Goal: Task Accomplishment & Management: Use online tool/utility

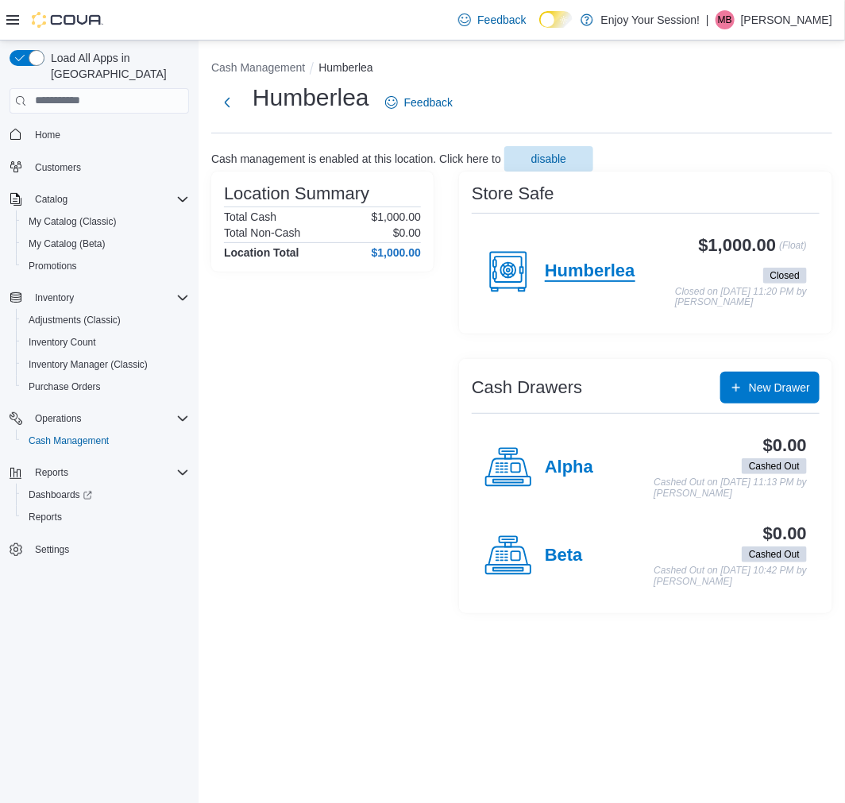
click at [585, 262] on h4 "Humberlea" at bounding box center [590, 271] width 91 height 21
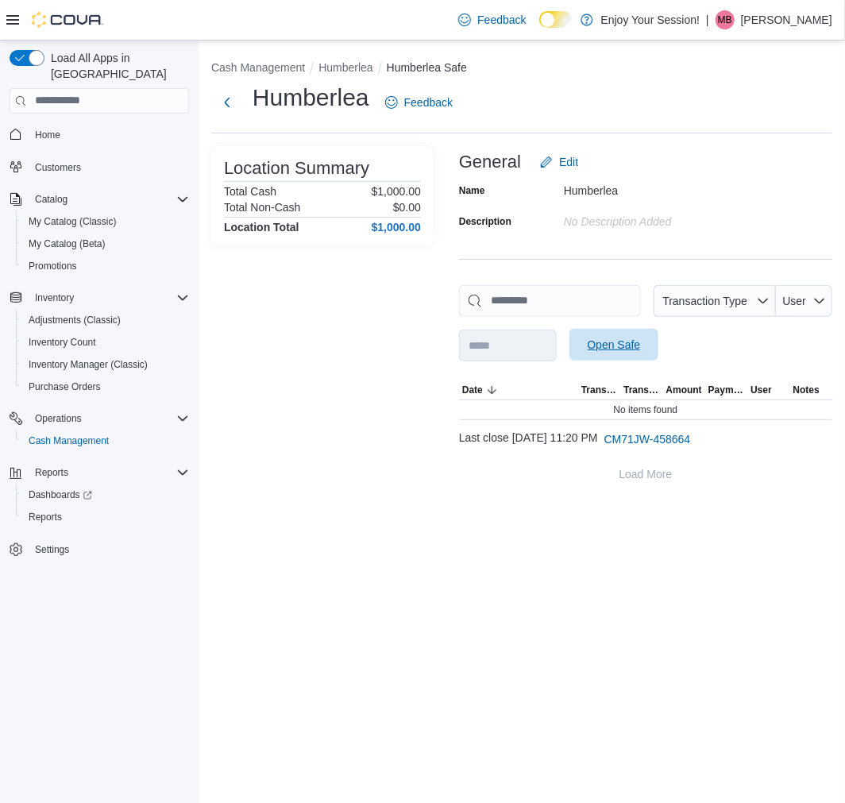
click at [641, 338] on span "Open Safe" at bounding box center [614, 345] width 53 height 16
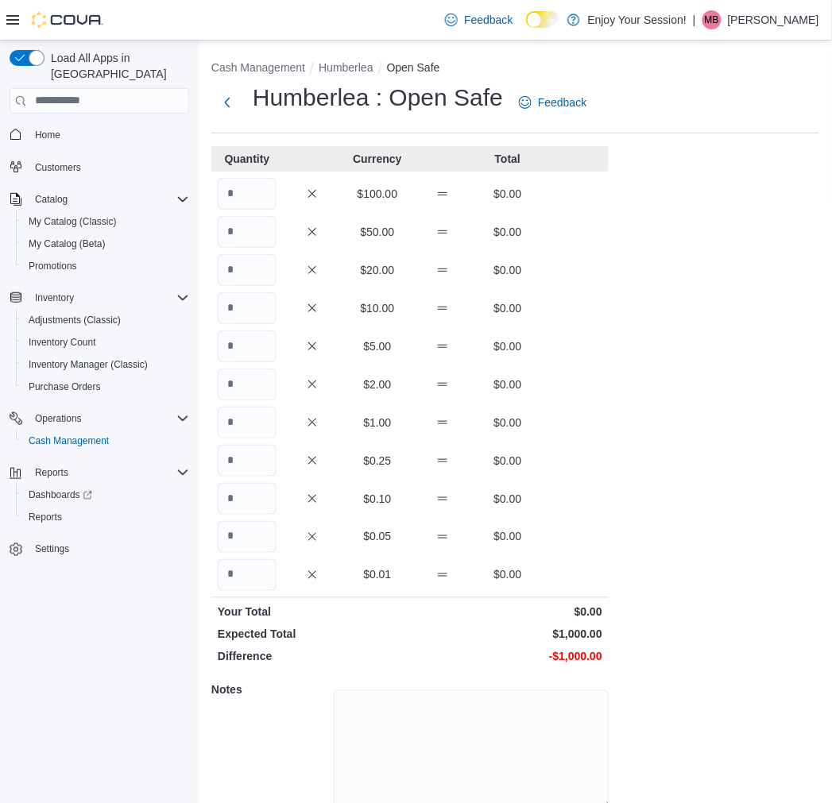
click at [261, 210] on div "Quantity Currency Total $100.00 $0.00 $50.00 $0.00 $20.00 $0.00 $10.00 $0.00 $5…" at bounding box center [409, 501] width 397 height 710
click at [261, 199] on input "Quantity" at bounding box center [247, 194] width 59 height 32
type input "*"
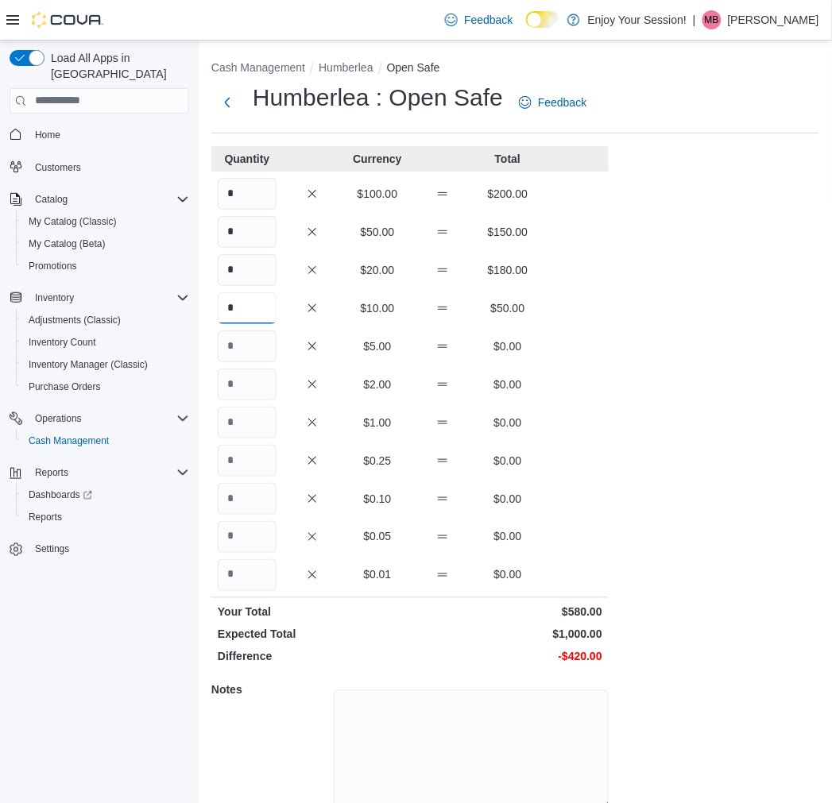
type input "*"
type input "**"
type input "***"
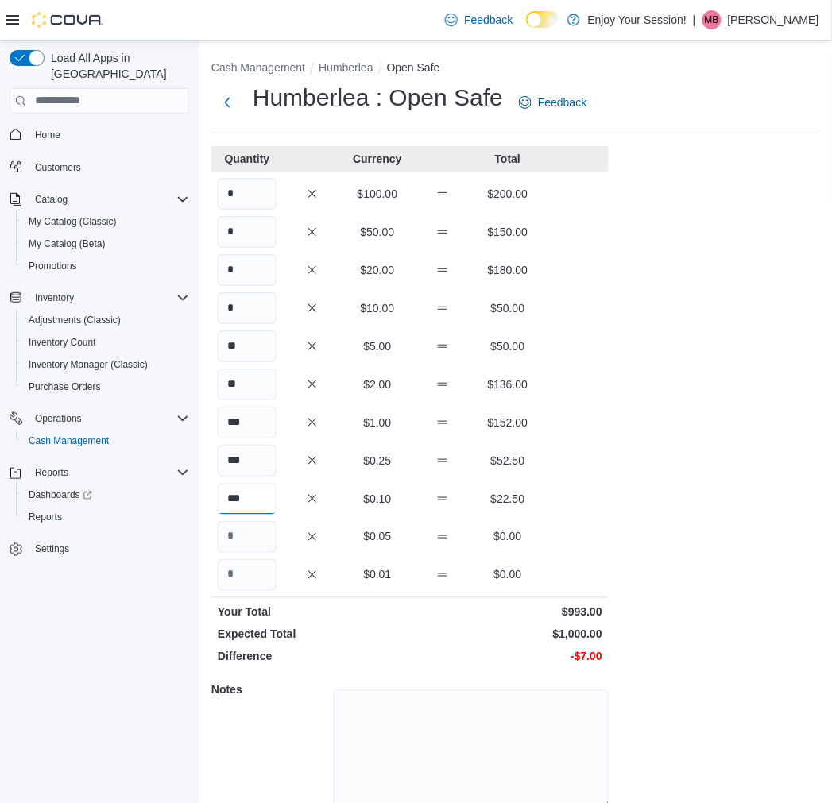
type input "***"
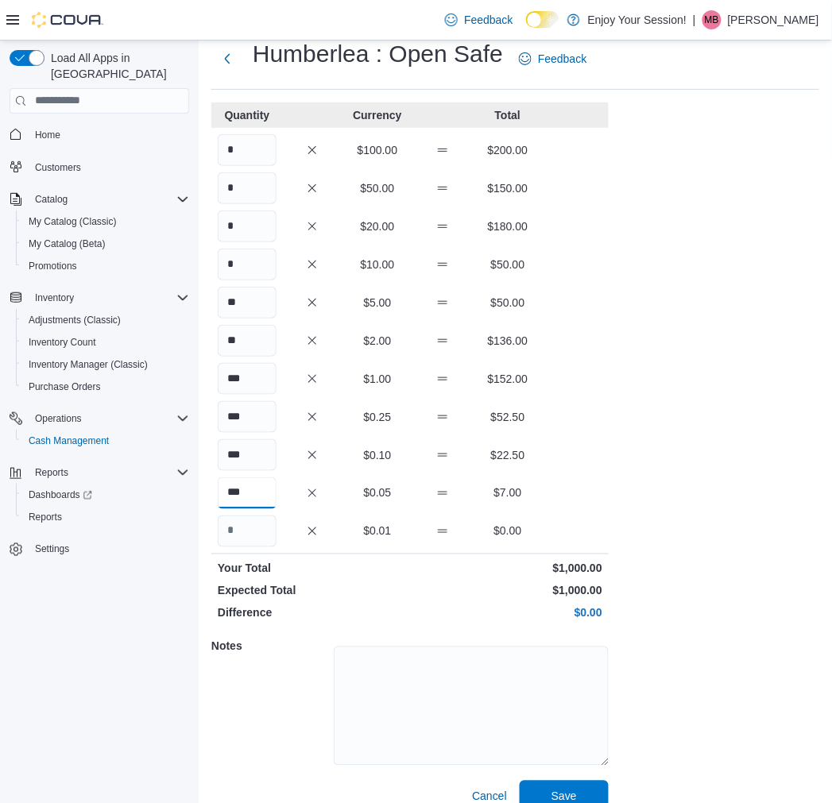
scroll to position [66, 0]
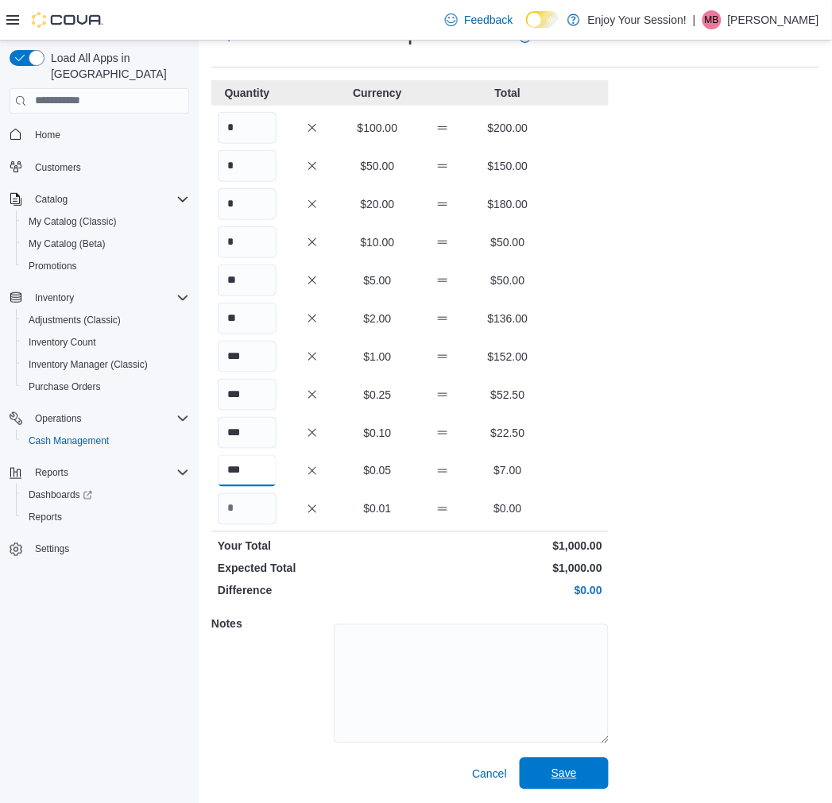
type input "***"
click at [593, 788] on span "Save" at bounding box center [564, 774] width 70 height 32
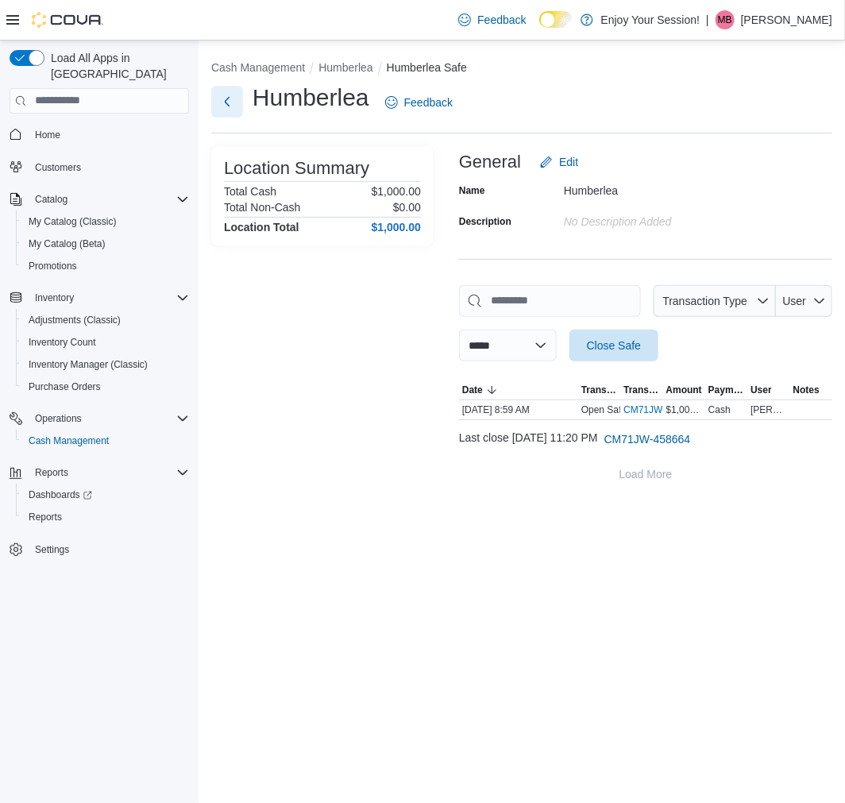
click at [225, 103] on button "Next" at bounding box center [227, 102] width 32 height 32
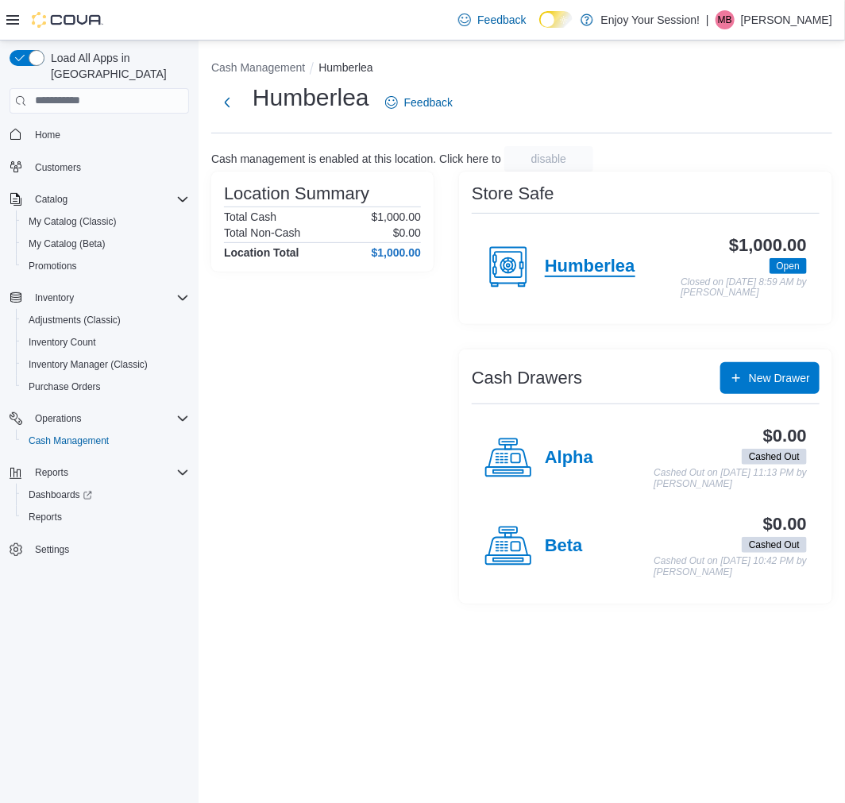
click at [572, 257] on h4 "Humberlea" at bounding box center [590, 267] width 91 height 21
click at [586, 454] on h4 "Alpha" at bounding box center [569, 458] width 48 height 21
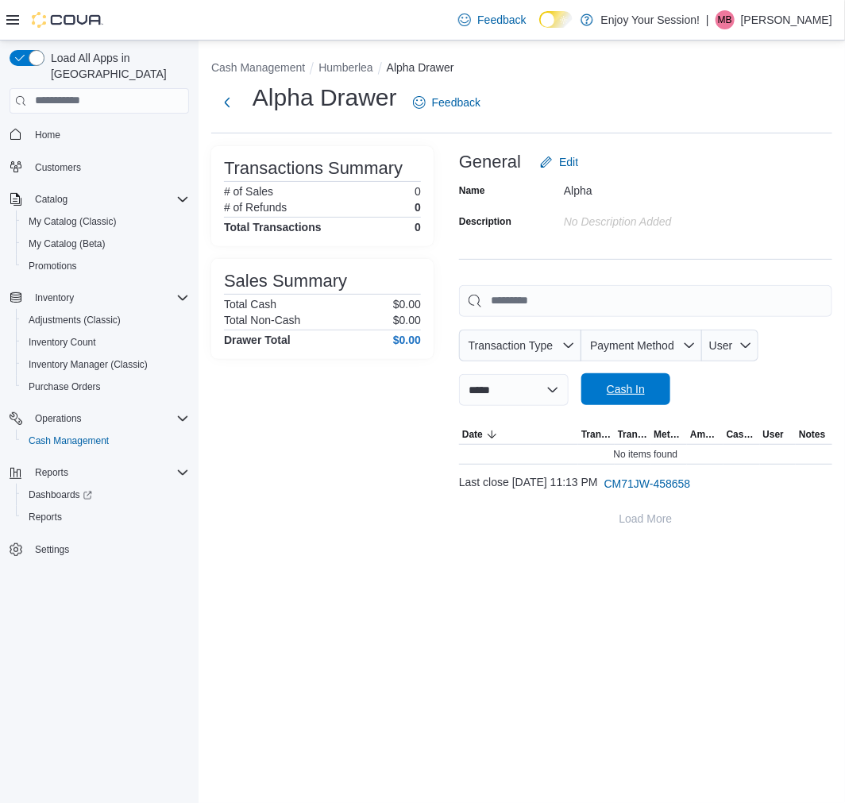
click at [656, 402] on span "Cash In" at bounding box center [626, 389] width 70 height 32
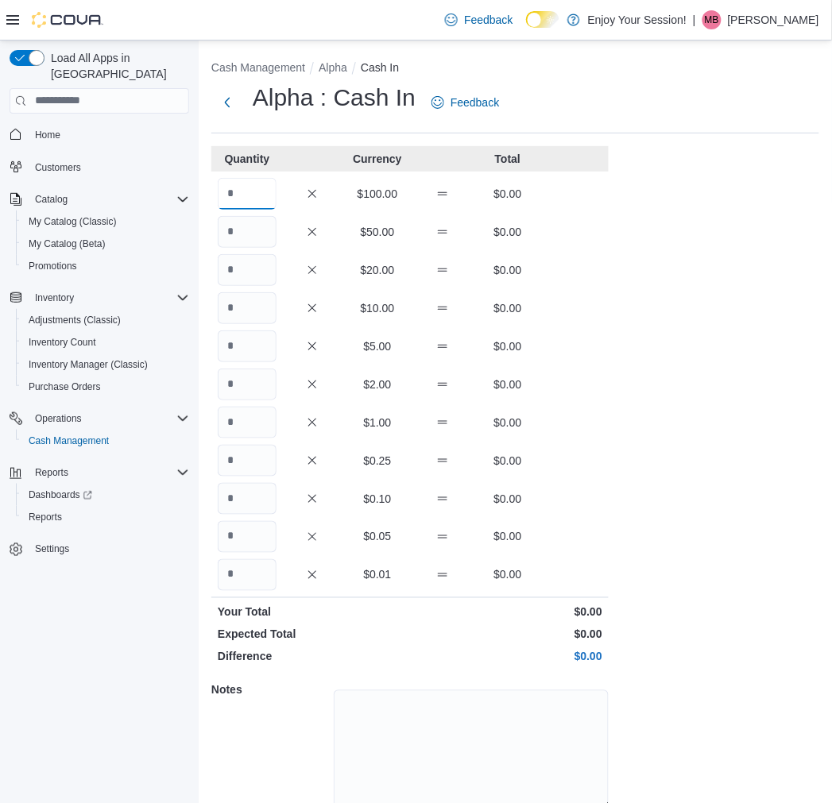
click at [260, 191] on input "Quantity" at bounding box center [247, 194] width 59 height 32
type input "*"
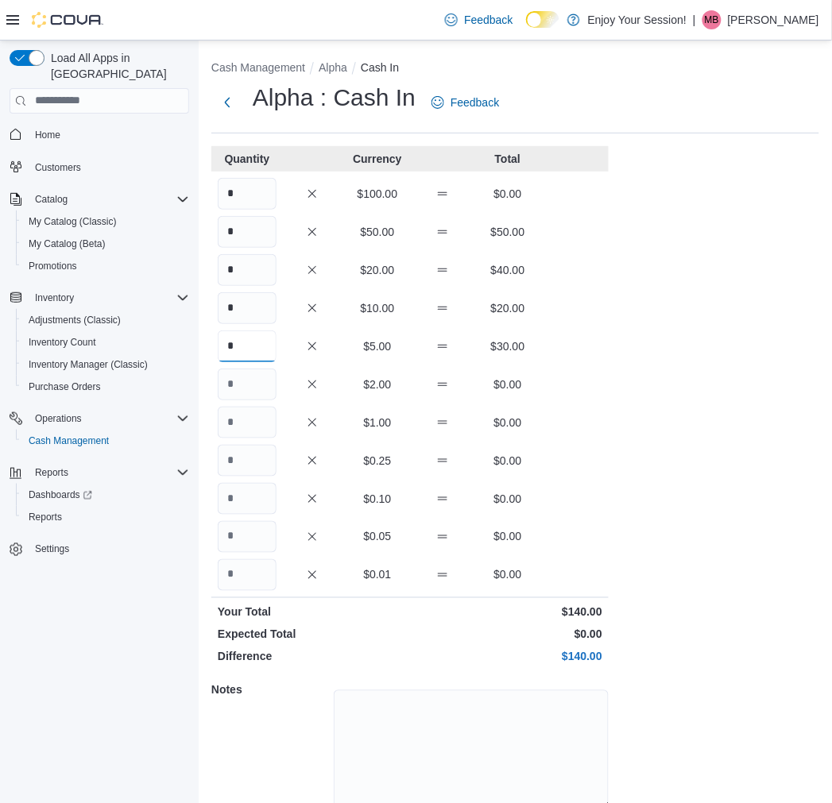
type input "*"
click at [257, 432] on input "*" at bounding box center [247, 423] width 59 height 32
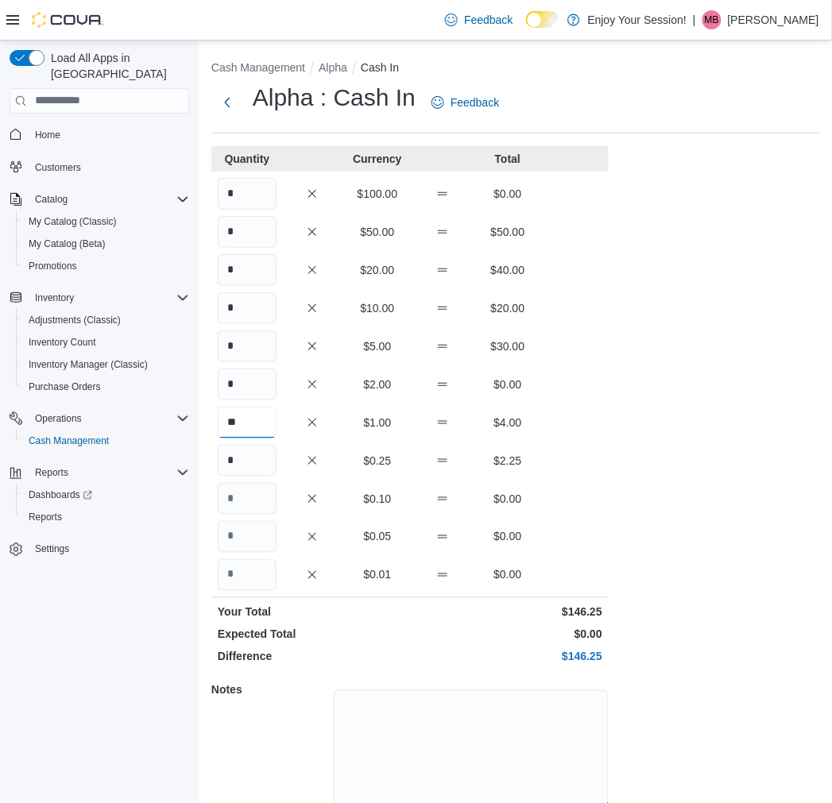
type input "**"
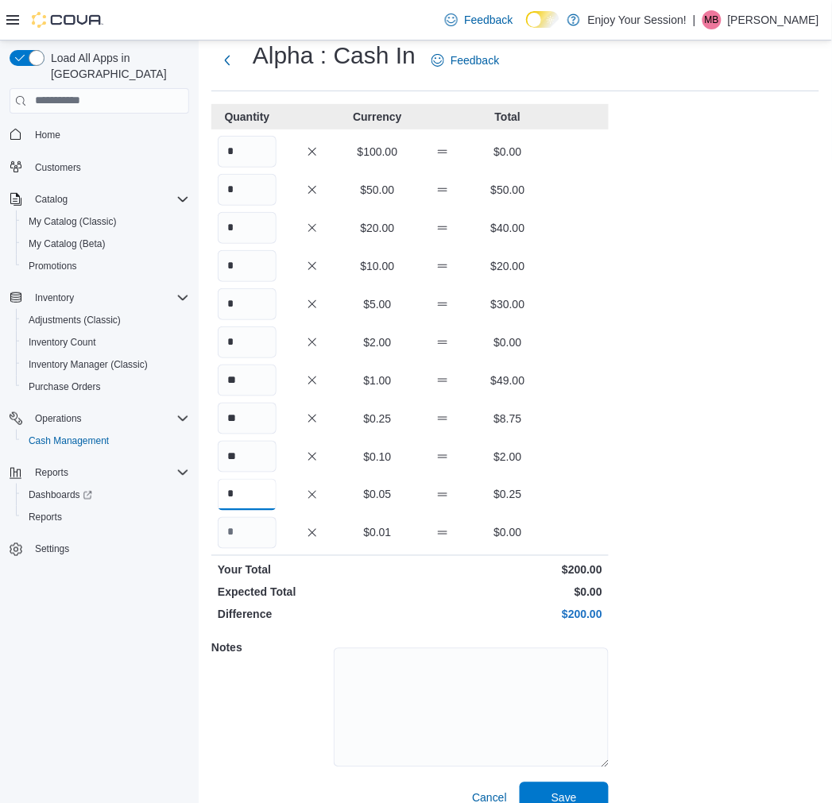
scroll to position [66, 0]
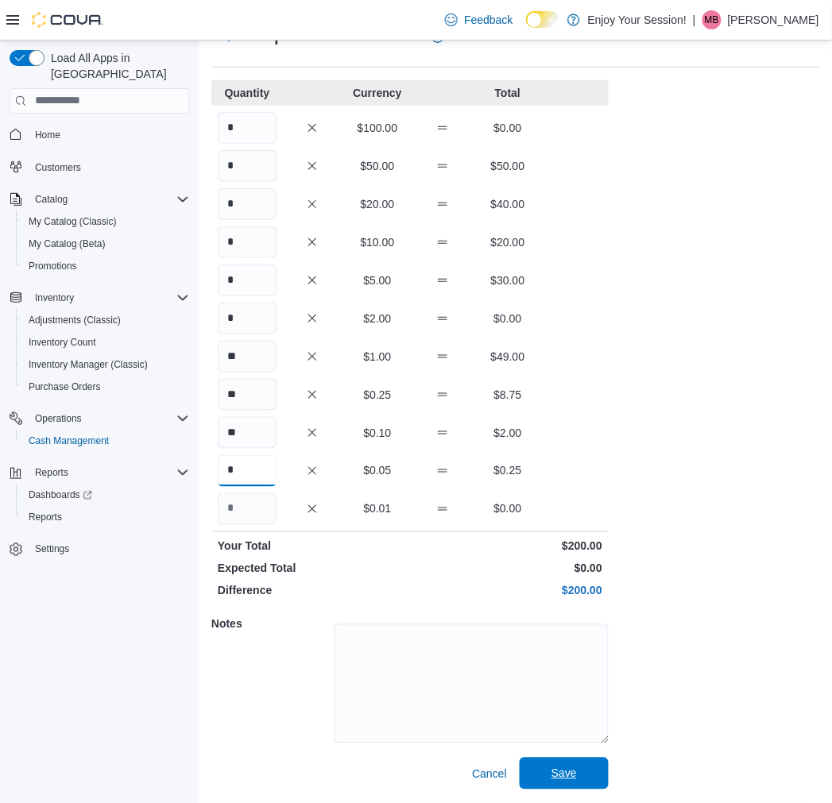
type input "*"
click at [551, 767] on span "Save" at bounding box center [563, 774] width 25 height 16
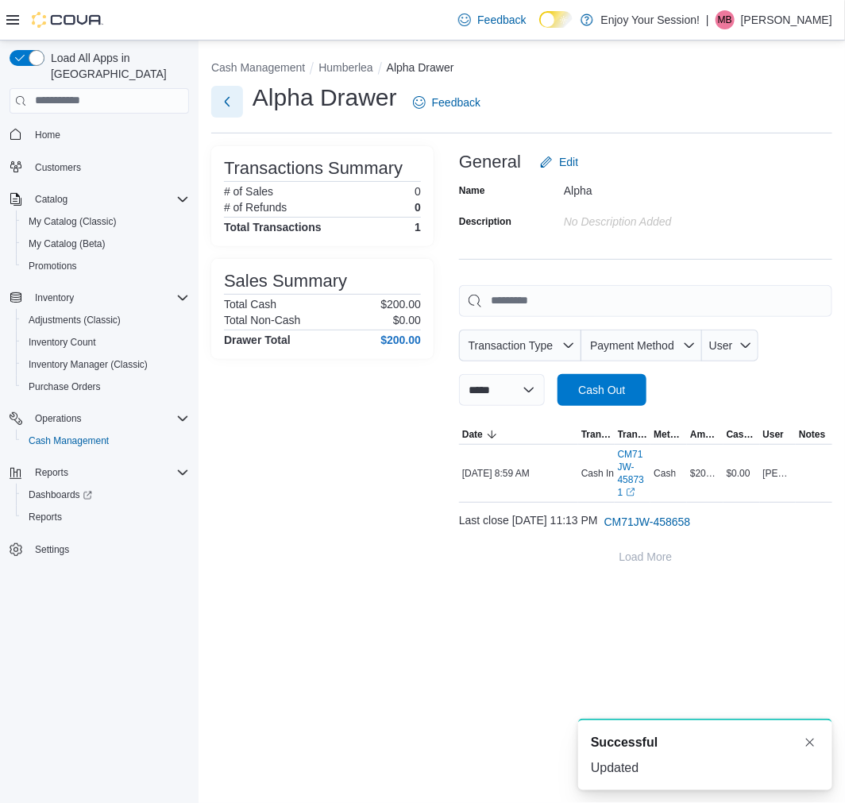
click at [220, 111] on button "Next" at bounding box center [227, 102] width 32 height 32
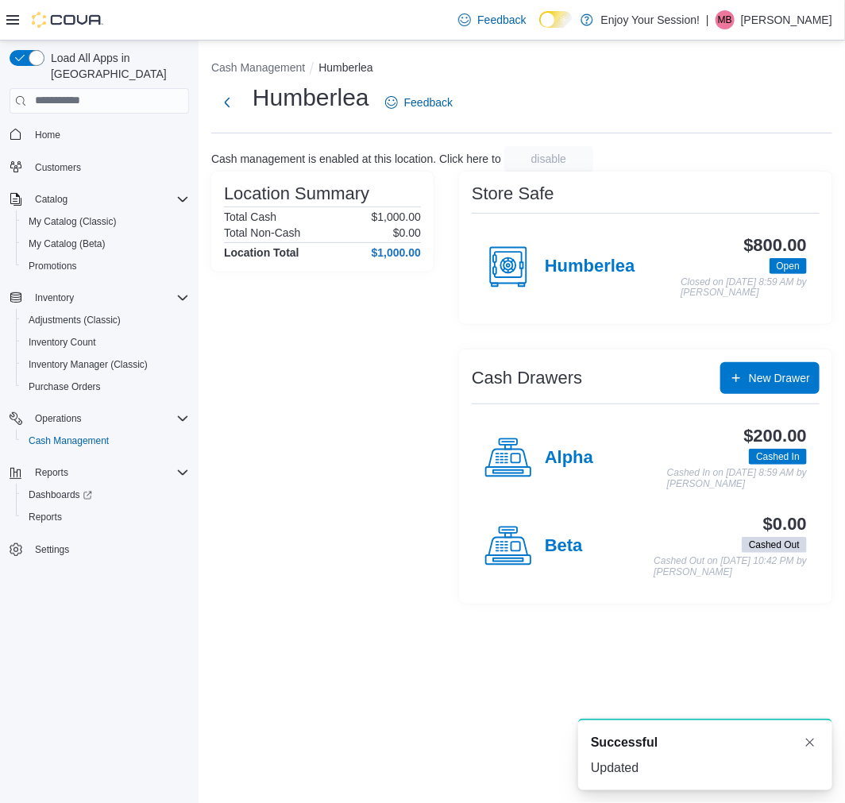
click at [585, 545] on div "$0.00 Cashed Out Cashed Out on October 11, 2025 10:42 PM by Chris Kelayna" at bounding box center [695, 546] width 224 height 63
click at [580, 546] on h4 "Beta" at bounding box center [564, 546] width 38 height 21
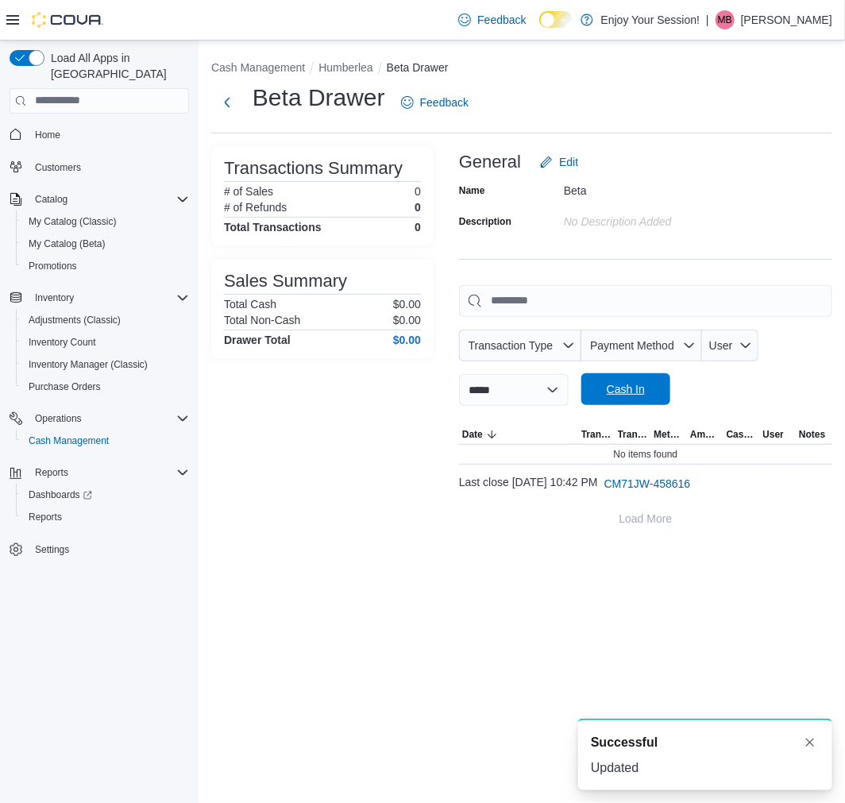
click at [661, 402] on span "Cash In" at bounding box center [626, 389] width 70 height 32
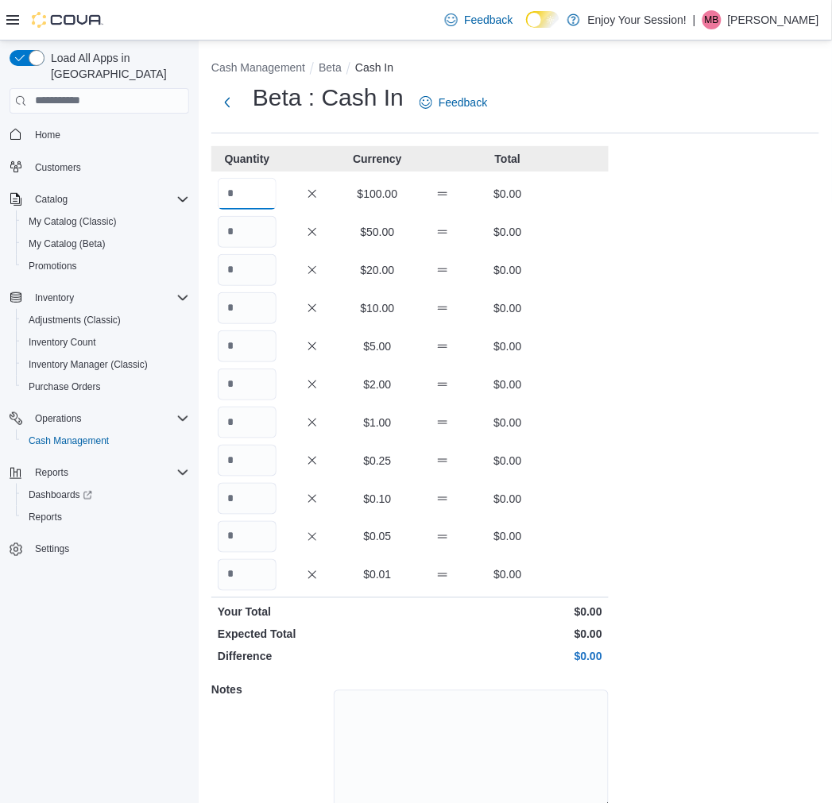
click at [244, 208] on input "Quantity" at bounding box center [247, 194] width 59 height 32
type input "*"
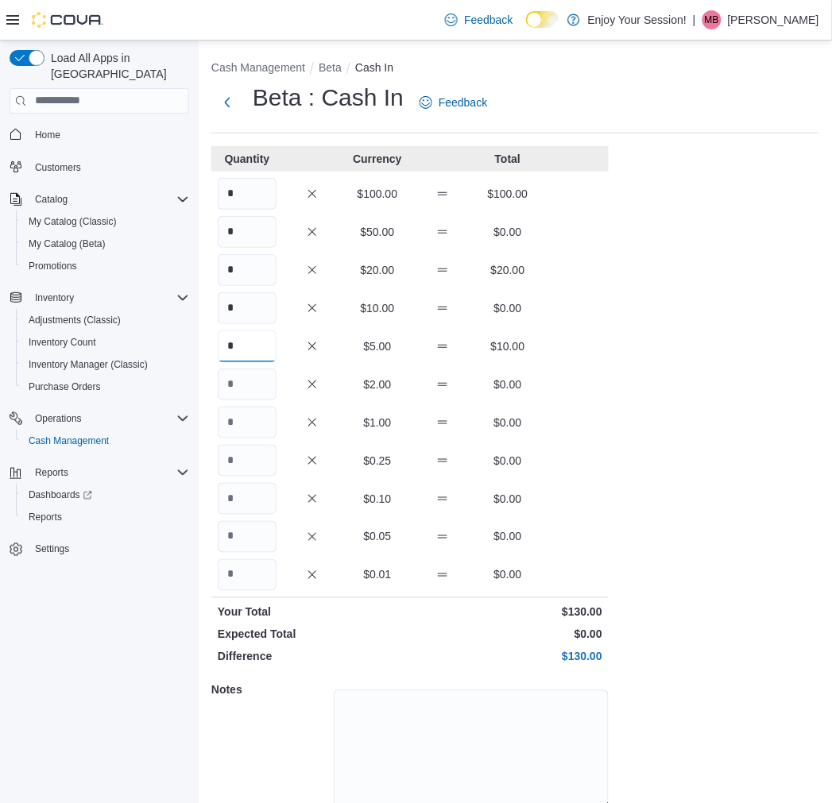
type input "*"
type input "**"
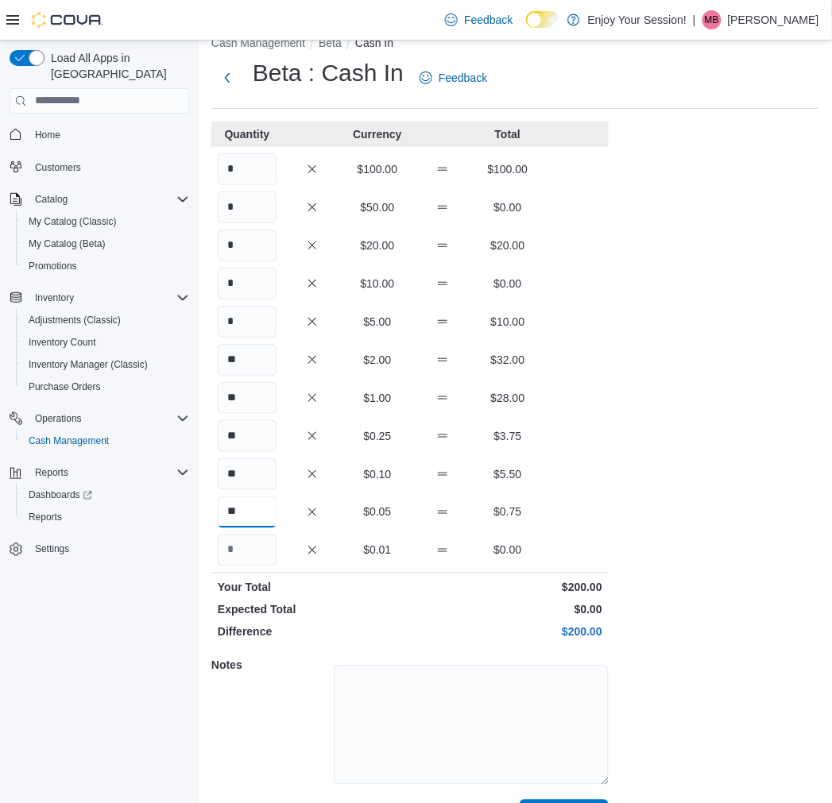
scroll to position [66, 0]
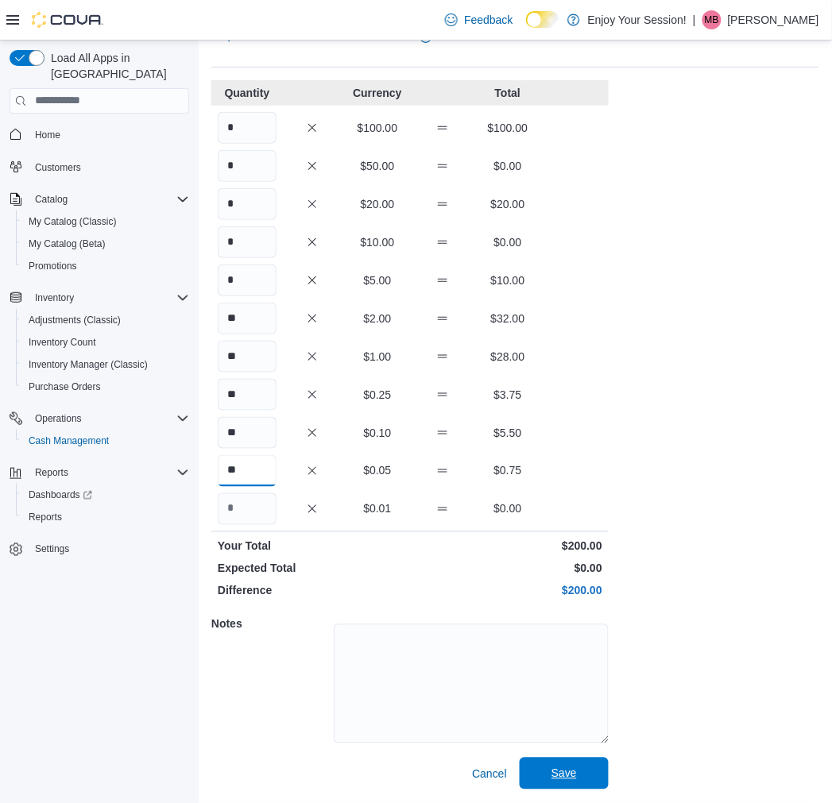
type input "**"
click at [581, 780] on span "Save" at bounding box center [564, 774] width 70 height 32
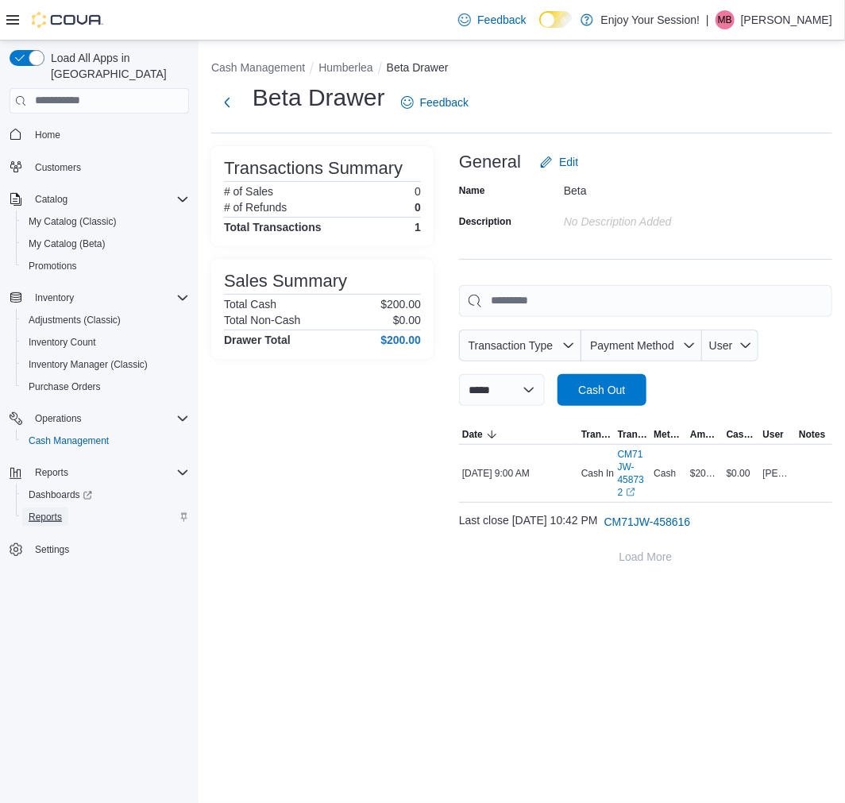
click at [53, 511] on span "Reports" at bounding box center [45, 517] width 33 height 13
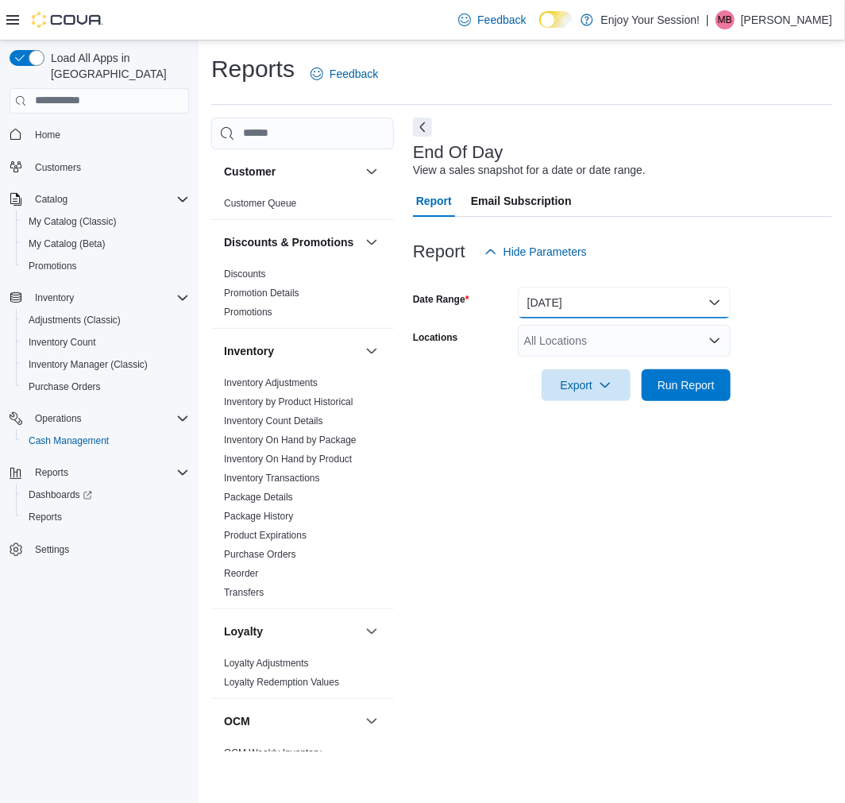
click at [557, 292] on button "Today" at bounding box center [624, 303] width 213 height 32
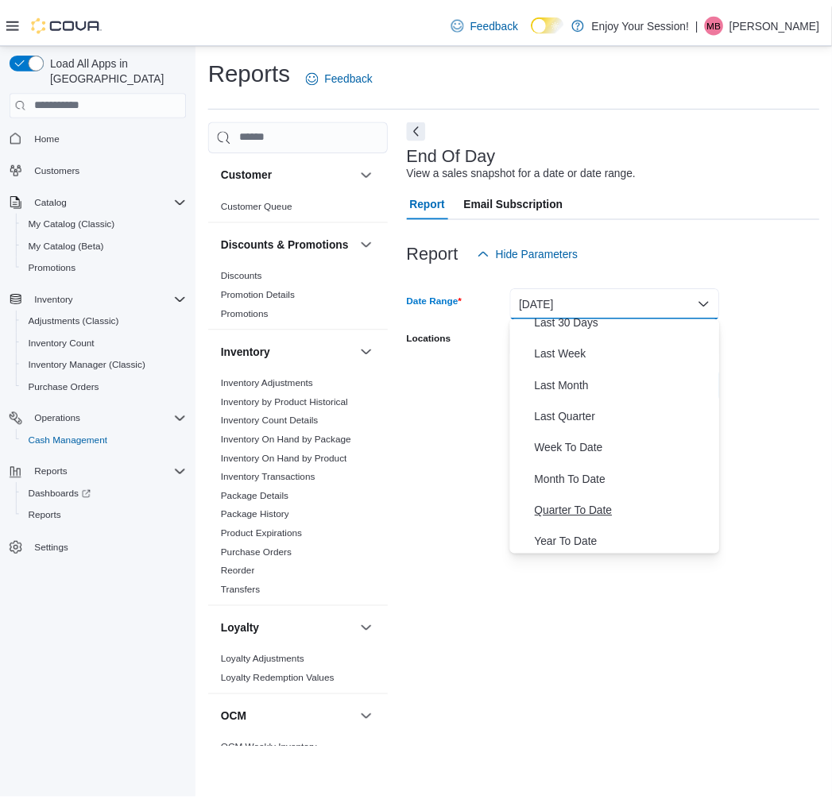
scroll to position [238, 0]
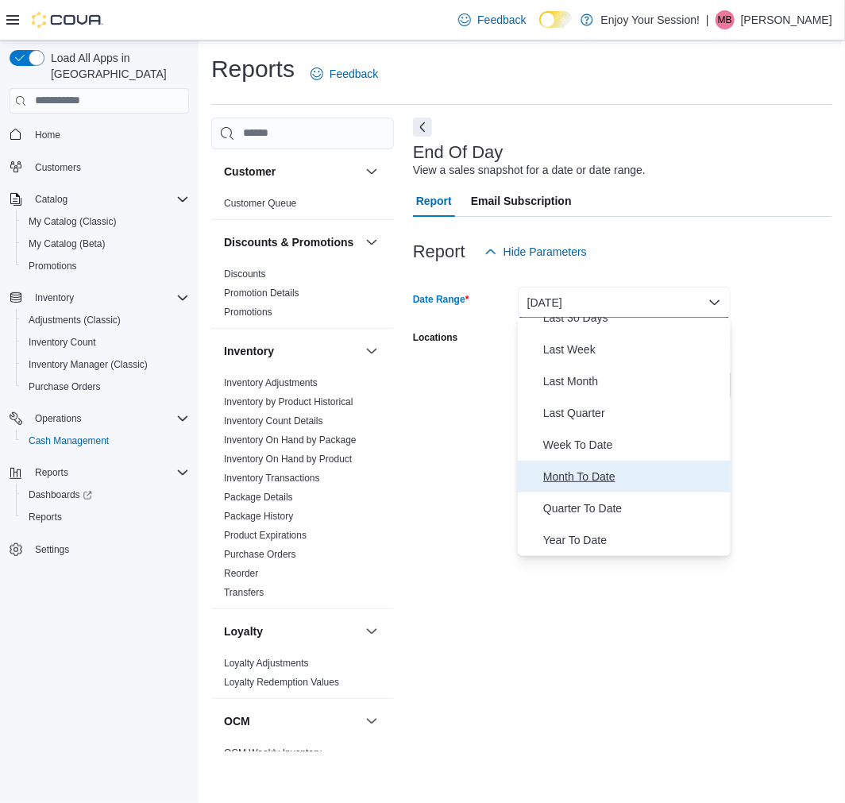
click at [615, 473] on span "Month To Date" at bounding box center [633, 476] width 181 height 19
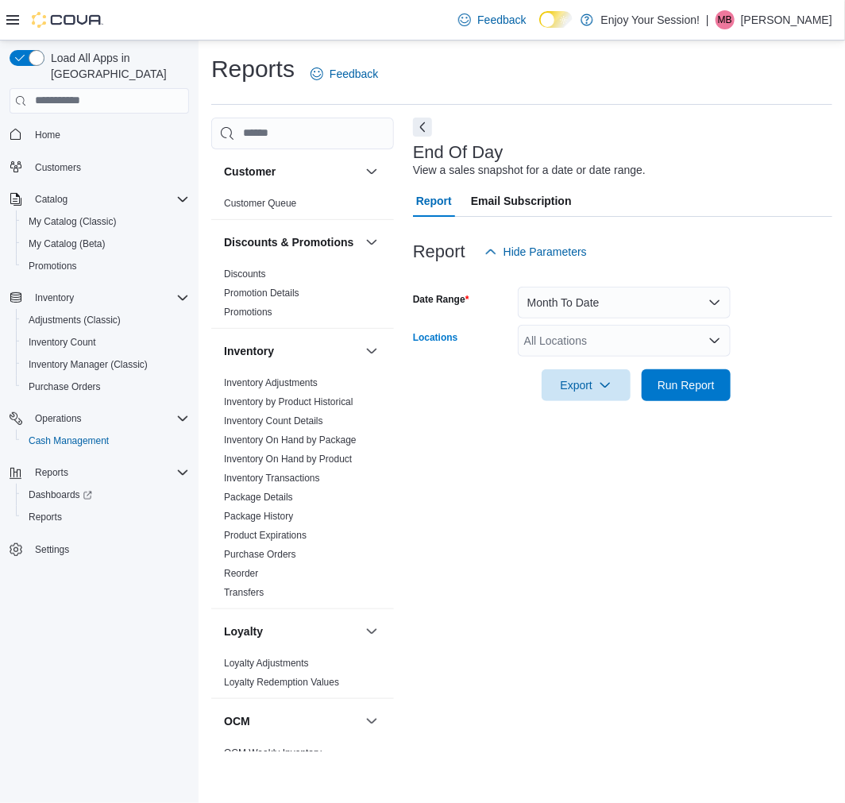
click at [599, 332] on div "All Locations" at bounding box center [624, 341] width 213 height 32
type input "***"
click at [600, 367] on span "Humberlea" at bounding box center [579, 367] width 54 height 16
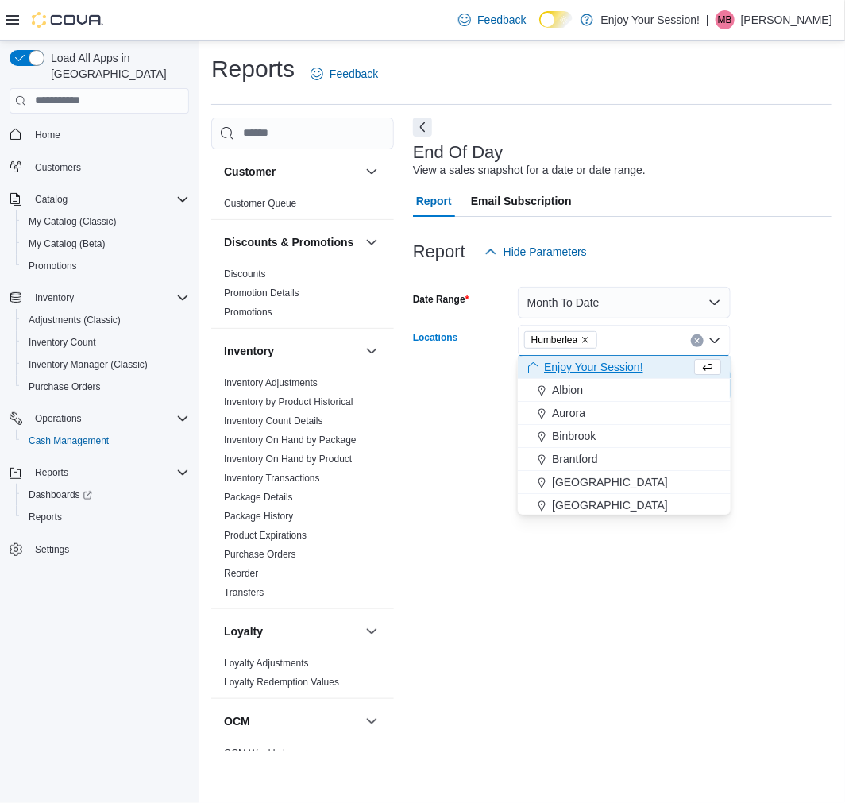
click at [805, 440] on div "End Of Day View a sales snapshot for a date or date range. Report Email Subscri…" at bounding box center [622, 435] width 419 height 634
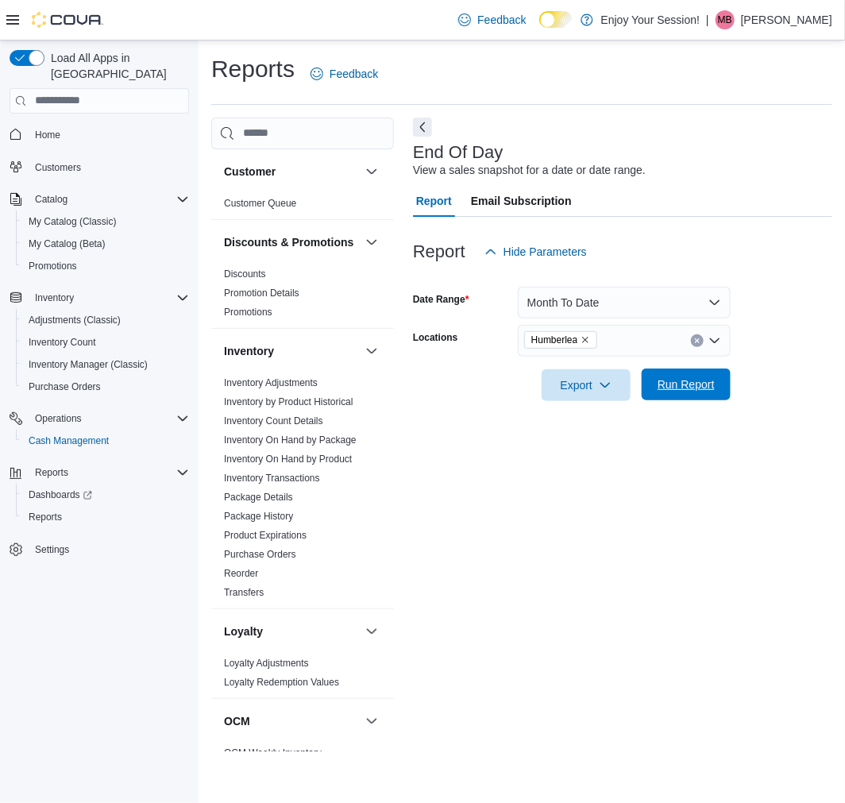
click at [703, 374] on span "Run Report" at bounding box center [686, 385] width 70 height 32
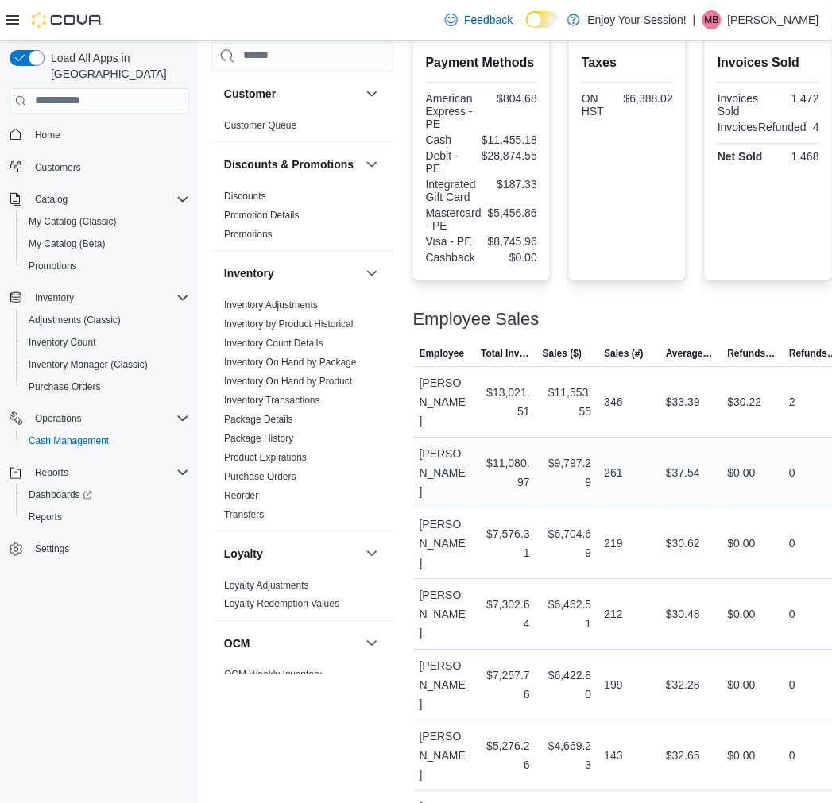
scroll to position [566, 0]
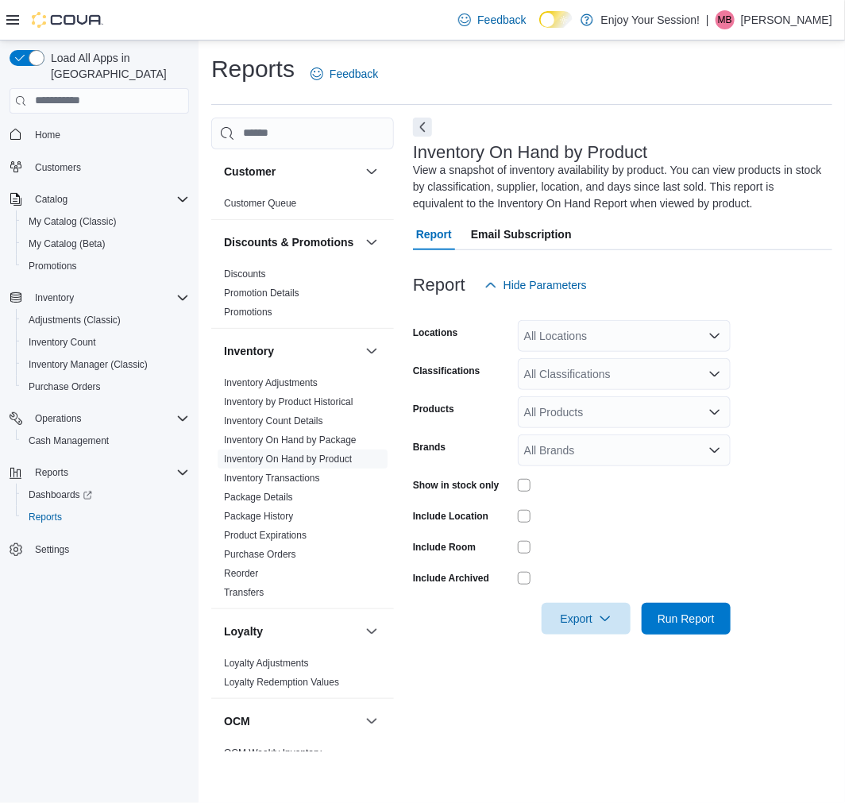
click at [582, 340] on div "All Locations" at bounding box center [624, 336] width 213 height 32
type input "***"
click at [591, 354] on span "Humberlea" at bounding box center [579, 362] width 54 height 16
click at [734, 258] on div at bounding box center [622, 259] width 419 height 19
click at [566, 415] on div "All Products" at bounding box center [624, 412] width 213 height 32
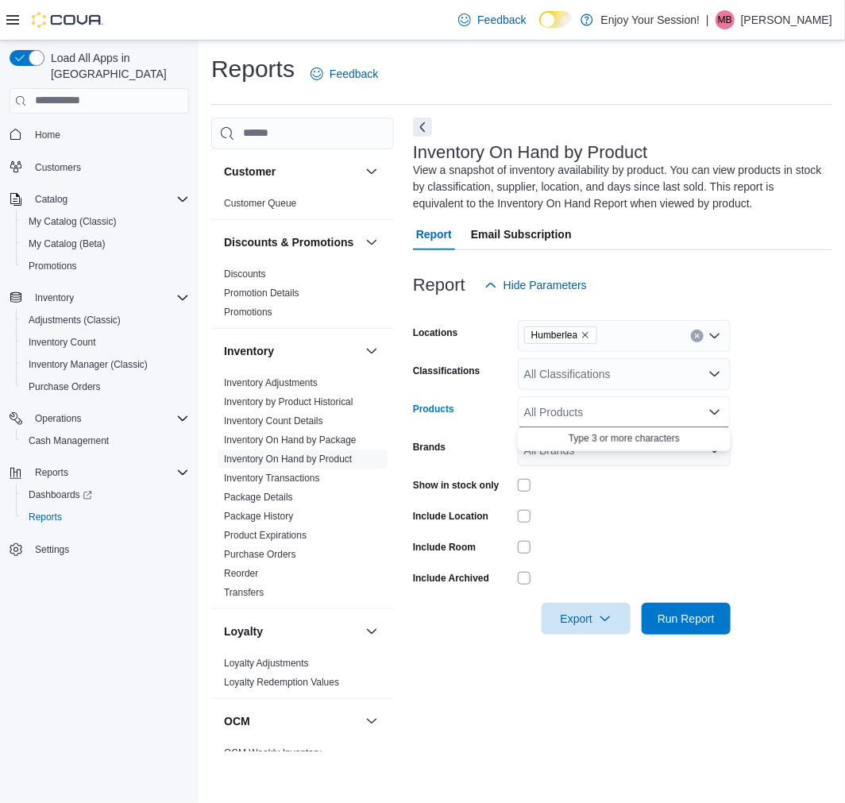
click at [770, 361] on form "Locations Humberlea Classifications All Classifications Products All Products C…" at bounding box center [622, 468] width 419 height 334
click at [709, 411] on icon "Open list of options" at bounding box center [715, 412] width 13 height 13
click at [781, 377] on form "Locations Humberlea Classifications All Classifications Products All Products C…" at bounding box center [622, 468] width 419 height 334
click at [724, 380] on div "All Classifications" at bounding box center [624, 374] width 213 height 32
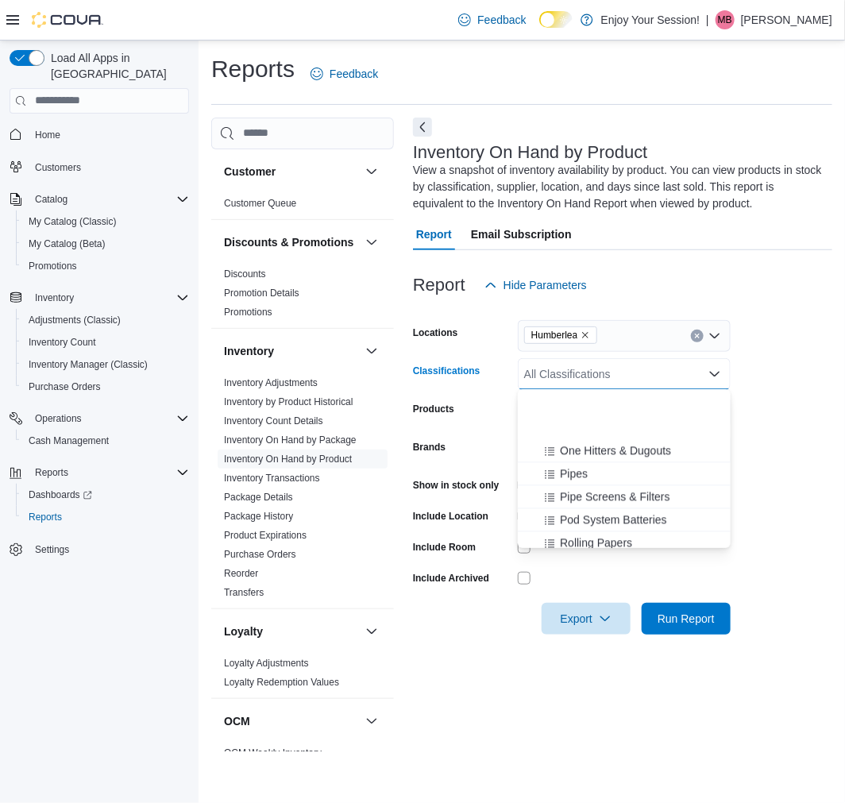
scroll to position [1431, 0]
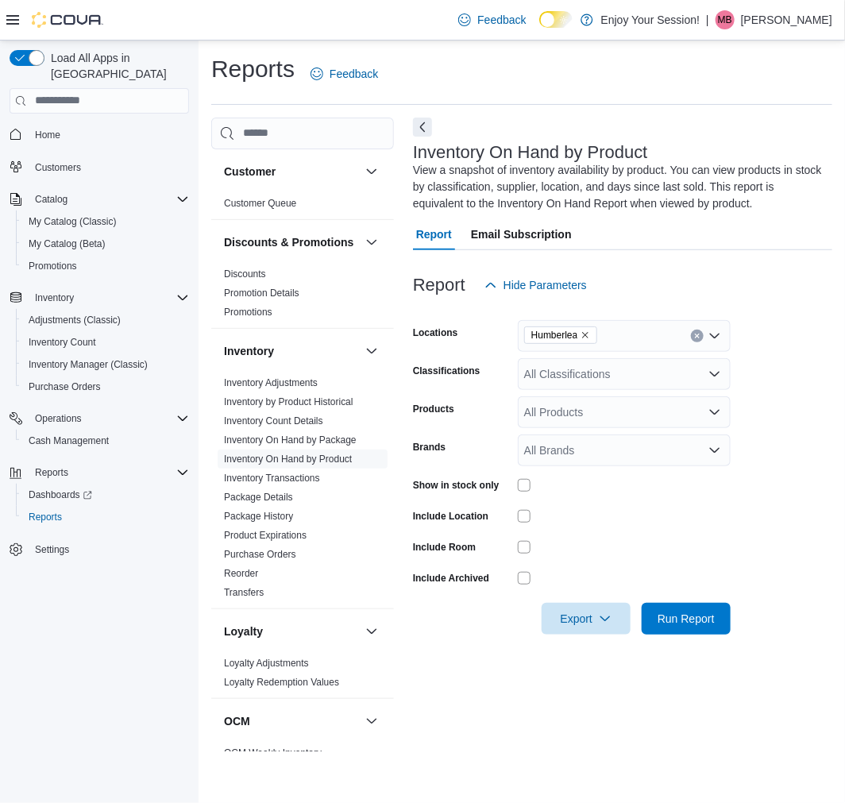
click at [787, 356] on form "Locations Humberlea Classifications All Classifications Products All Products B…" at bounding box center [622, 468] width 419 height 334
click at [575, 618] on span "Export" at bounding box center [586, 618] width 70 height 32
click at [607, 655] on span "Export to Excel" at bounding box center [588, 649] width 71 height 13
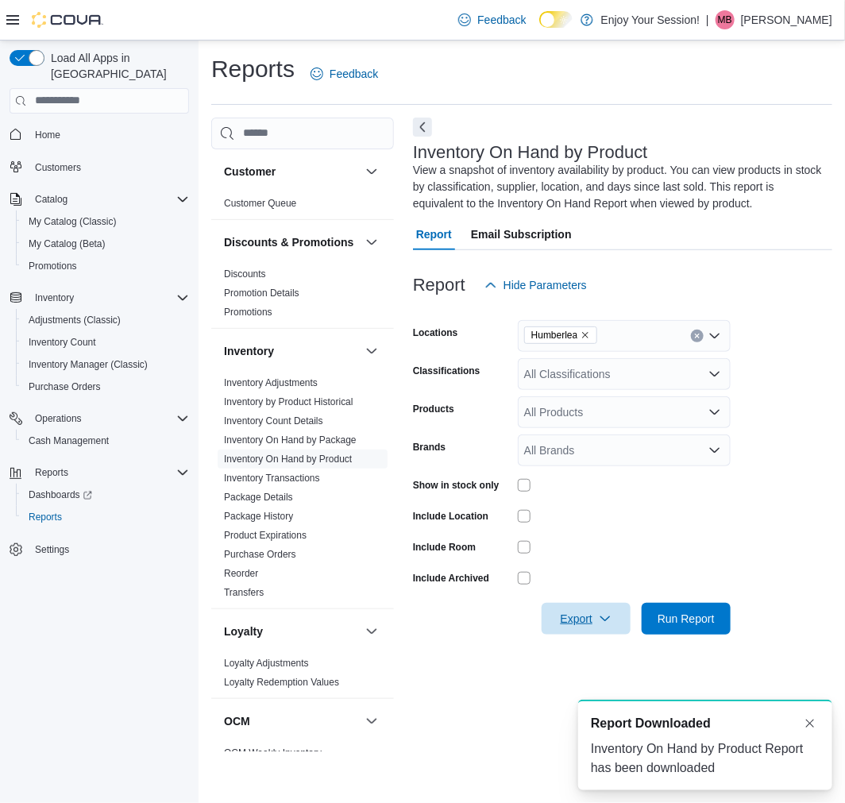
scroll to position [0, 0]
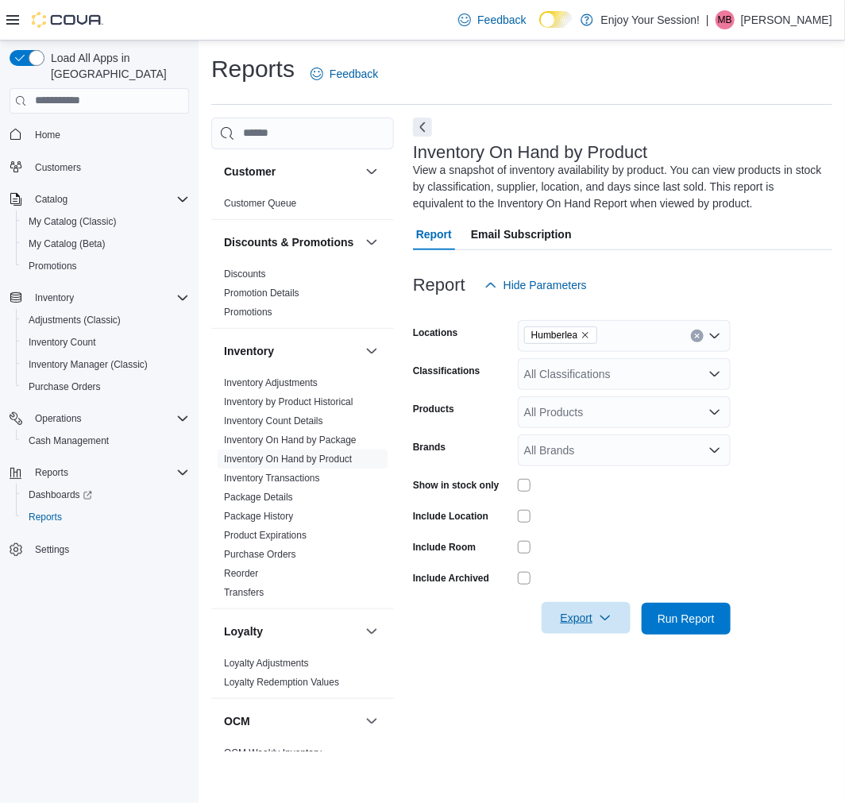
click at [598, 631] on span "Export" at bounding box center [586, 618] width 70 height 32
click at [593, 646] on span "Export to Excel" at bounding box center [588, 649] width 71 height 13
